Goal: Transaction & Acquisition: Subscribe to service/newsletter

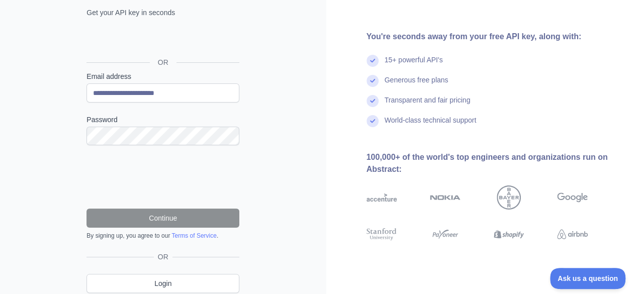
scroll to position [79, 0]
click at [170, 117] on label "Password" at bounding box center [162, 119] width 153 height 10
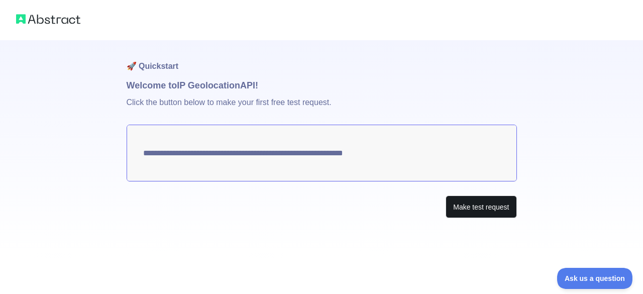
drag, startPoint x: 347, startPoint y: 150, endPoint x: 483, endPoint y: 208, distance: 147.5
click at [483, 208] on div "**********" at bounding box center [322, 149] width 391 height 218
click at [483, 208] on button "Make test request" at bounding box center [481, 207] width 71 height 23
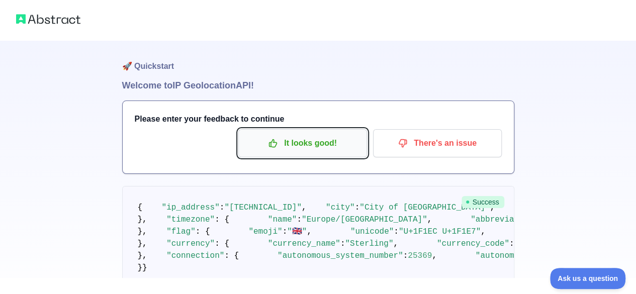
click at [331, 143] on p "It looks good!" at bounding box center [303, 143] width 114 height 17
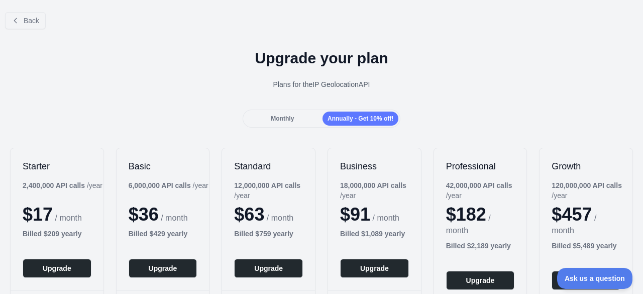
click at [305, 117] on div "Monthly" at bounding box center [283, 119] width 76 height 14
